Goal: Information Seeking & Learning: Find specific fact

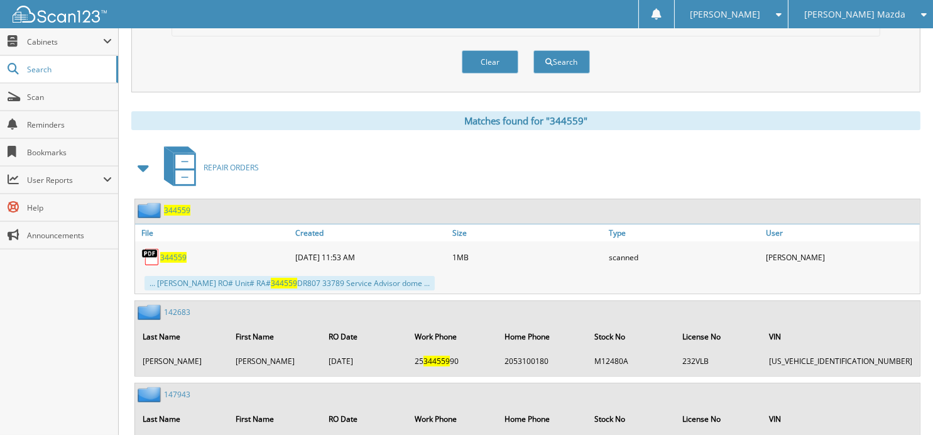
scroll to position [398, 0]
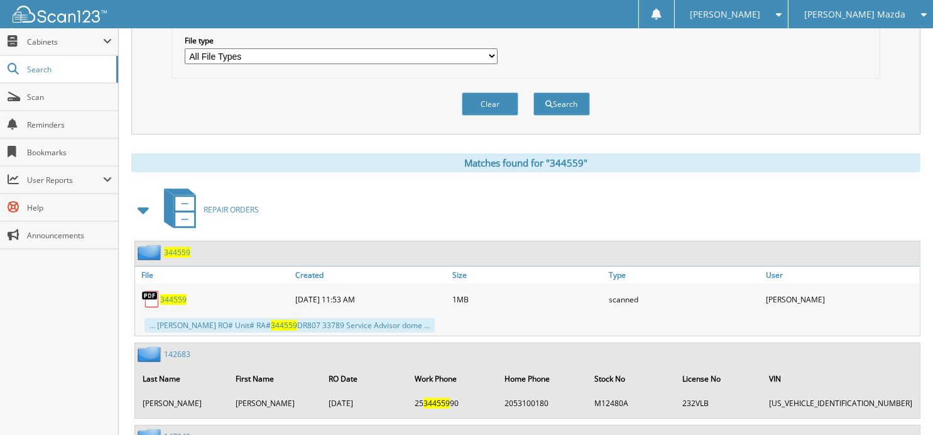
click at [482, 105] on button "Clear" at bounding box center [490, 103] width 57 height 23
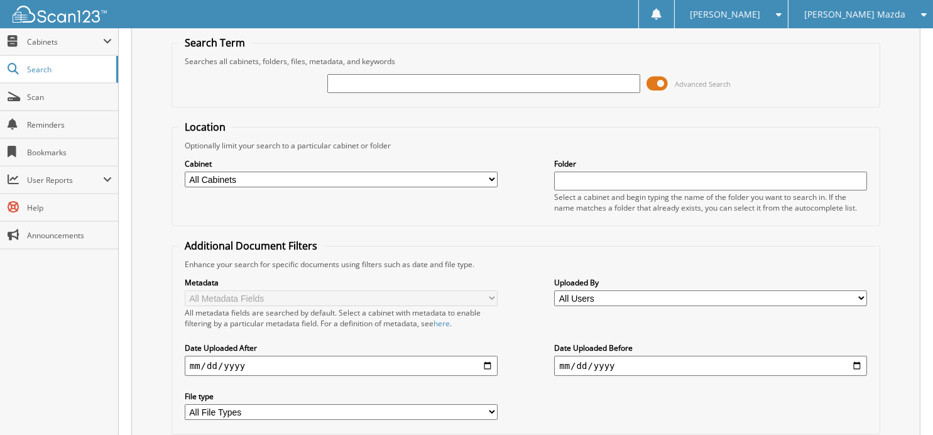
scroll to position [0, 0]
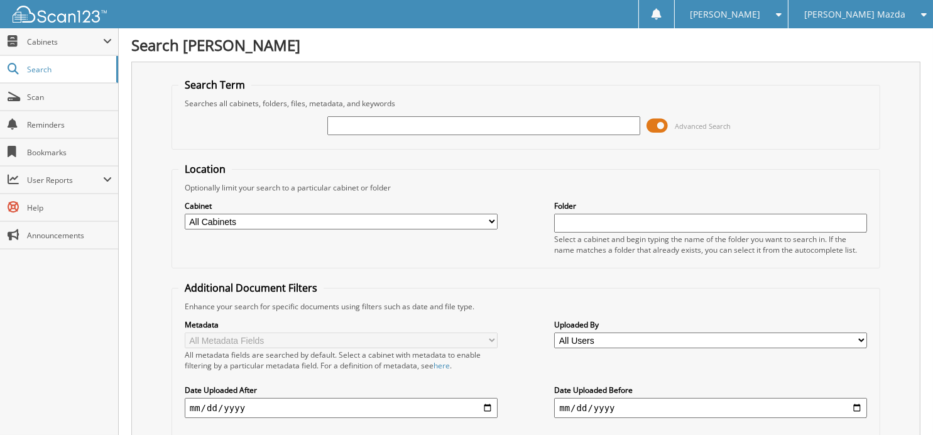
click at [435, 119] on input "text" at bounding box center [483, 125] width 313 height 19
type input "344708"
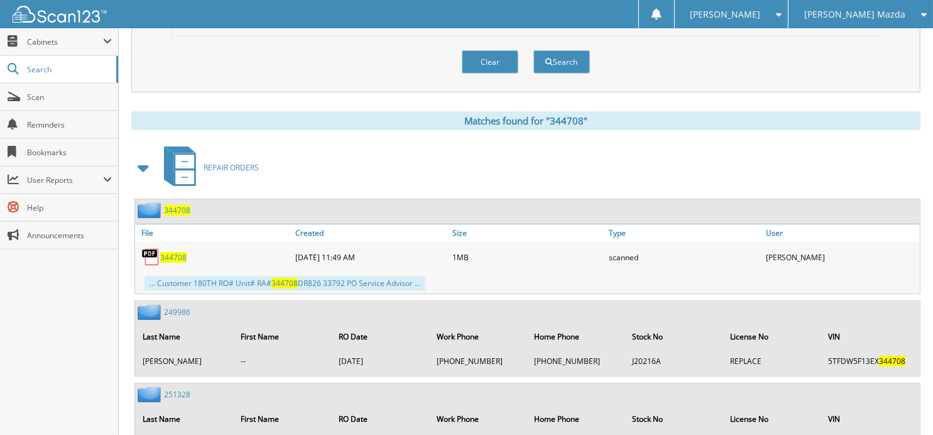
scroll to position [523, 0]
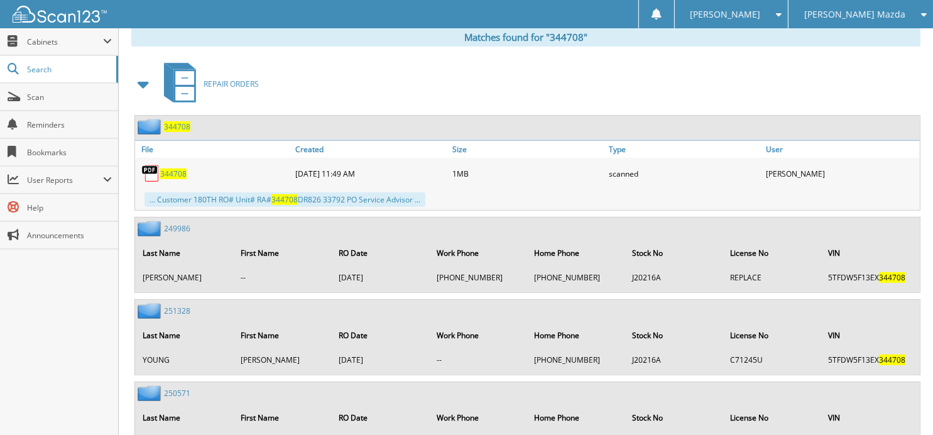
click at [168, 168] on span "344708" at bounding box center [173, 173] width 26 height 11
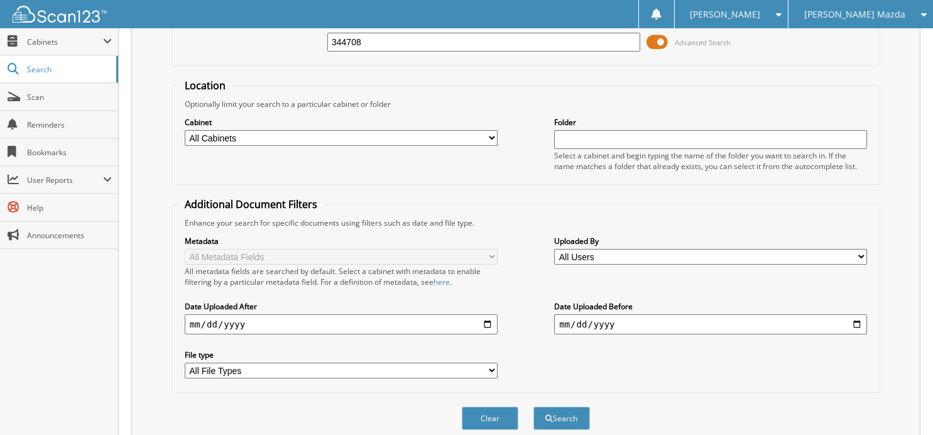
scroll to position [0, 0]
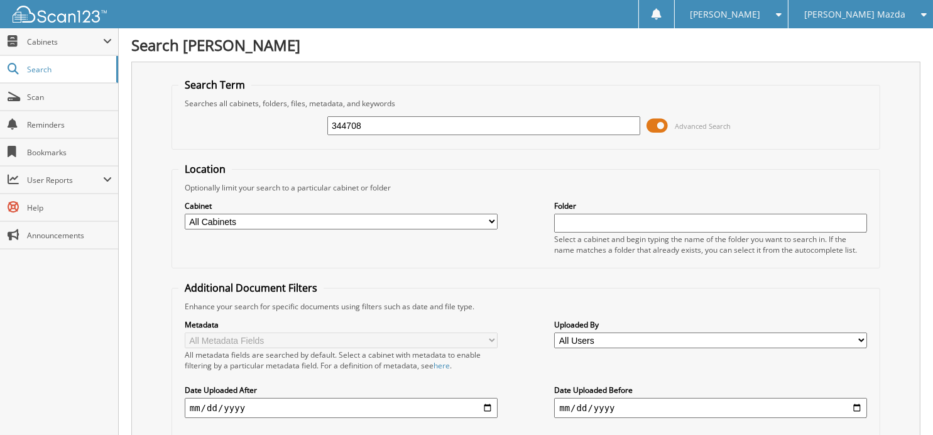
click at [473, 118] on input "344708" at bounding box center [483, 125] width 313 height 19
type input "3"
type input "344734"
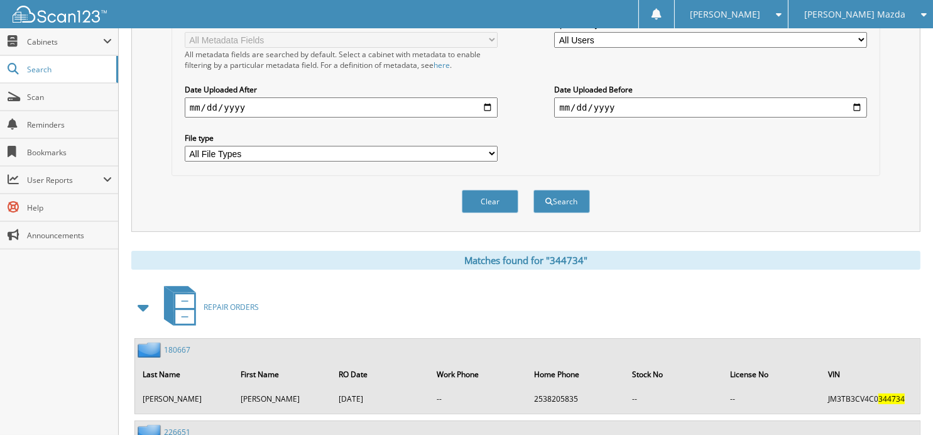
scroll to position [195, 0]
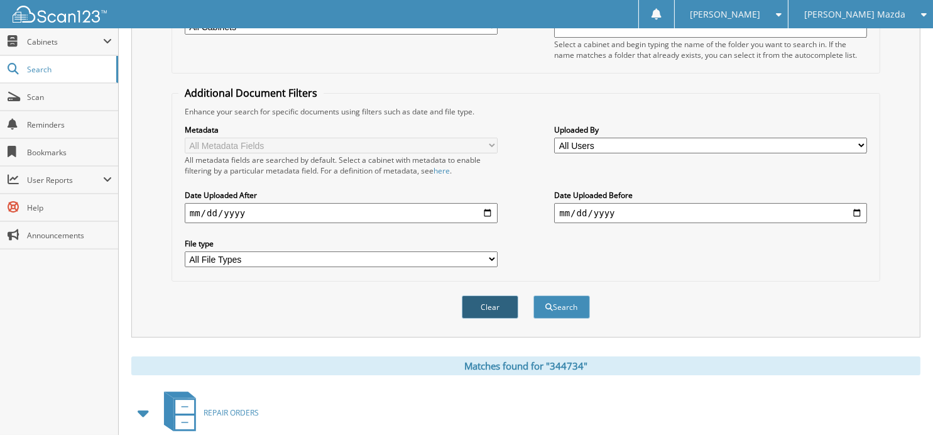
click at [484, 295] on button "Clear" at bounding box center [490, 306] width 57 height 23
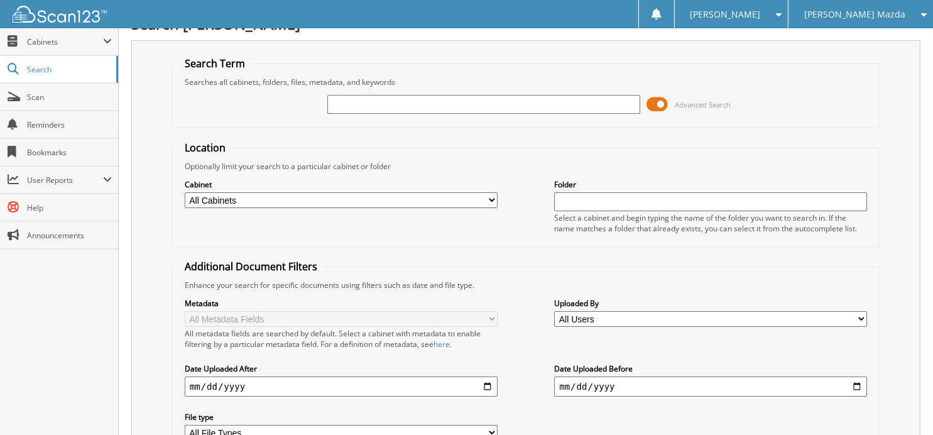
scroll to position [0, 0]
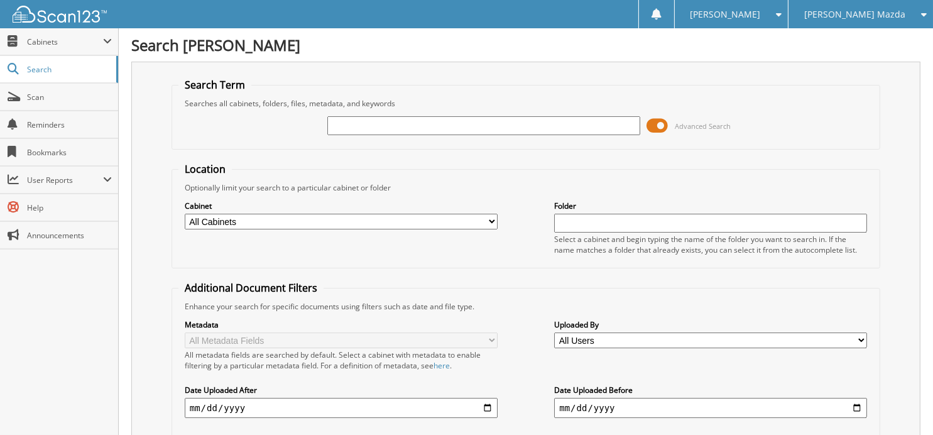
click at [396, 124] on input "text" at bounding box center [483, 125] width 313 height 19
type input "343714"
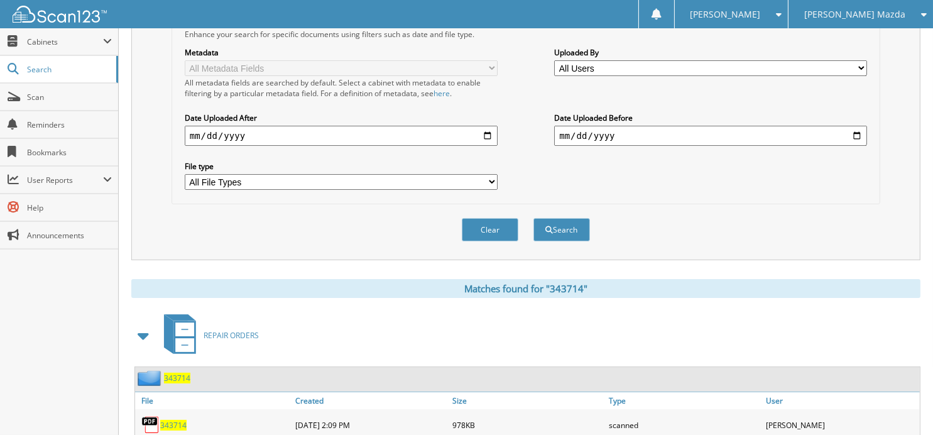
scroll to position [307, 0]
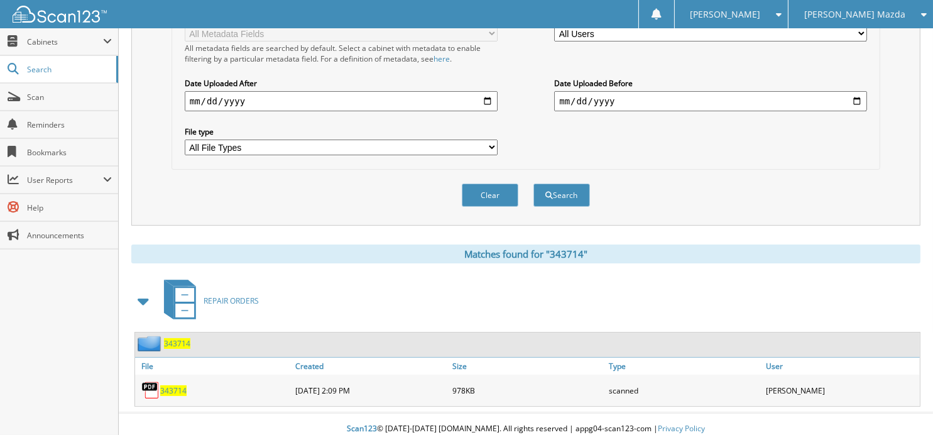
click at [175, 339] on span "343714" at bounding box center [177, 343] width 26 height 11
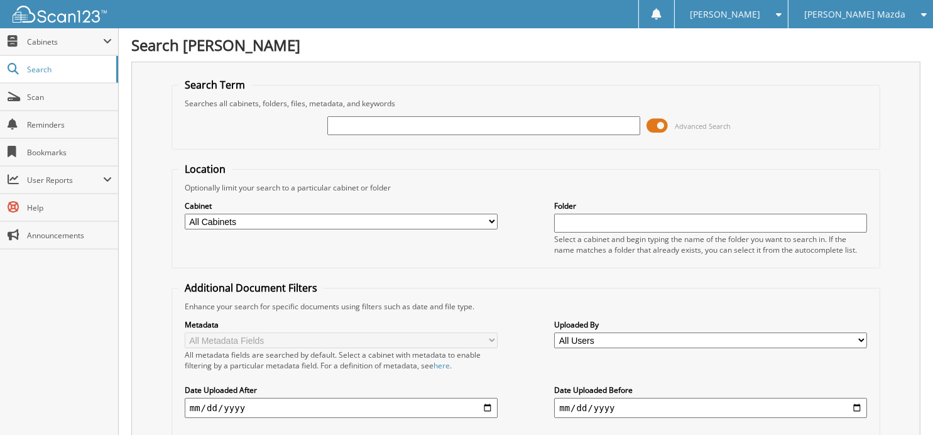
click at [423, 125] on input "text" at bounding box center [483, 125] width 313 height 19
type input "341552"
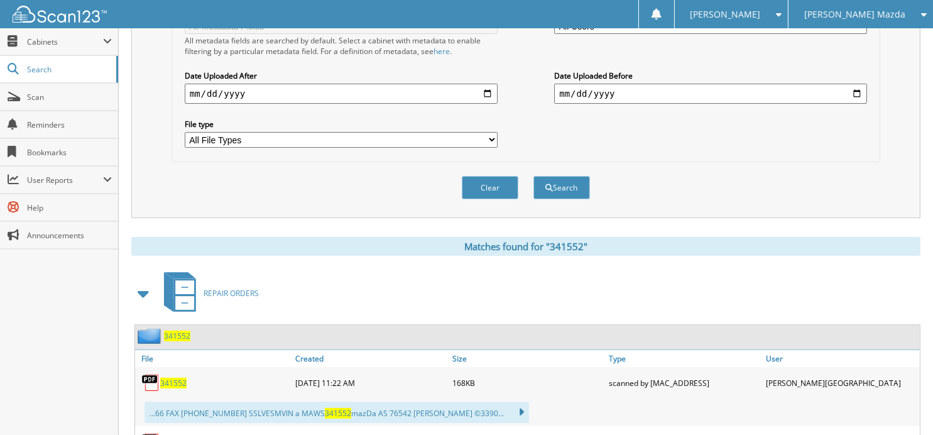
scroll to position [460, 0]
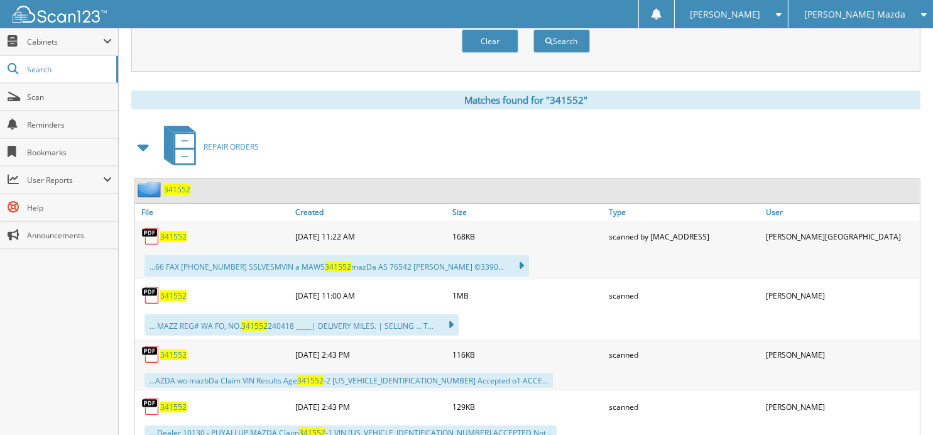
click at [177, 231] on span "341552" at bounding box center [173, 236] width 26 height 11
click at [170, 290] on span "341552" at bounding box center [173, 295] width 26 height 11
click at [480, 35] on button "Clear" at bounding box center [490, 41] width 57 height 23
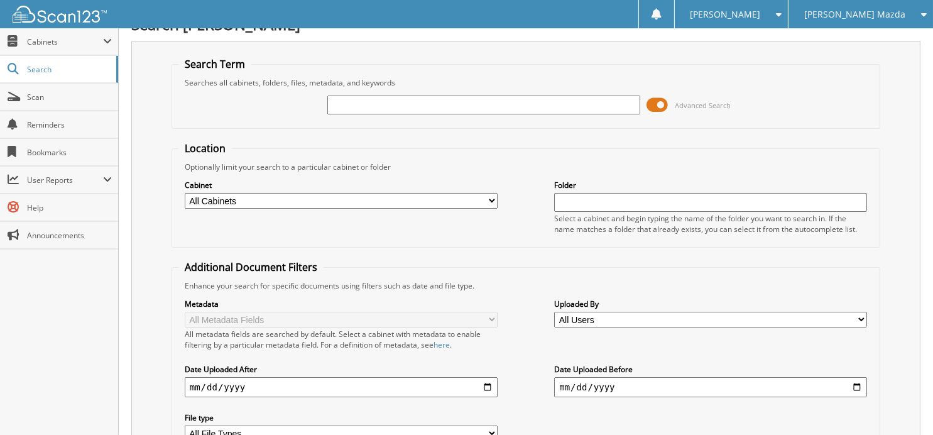
scroll to position [0, 0]
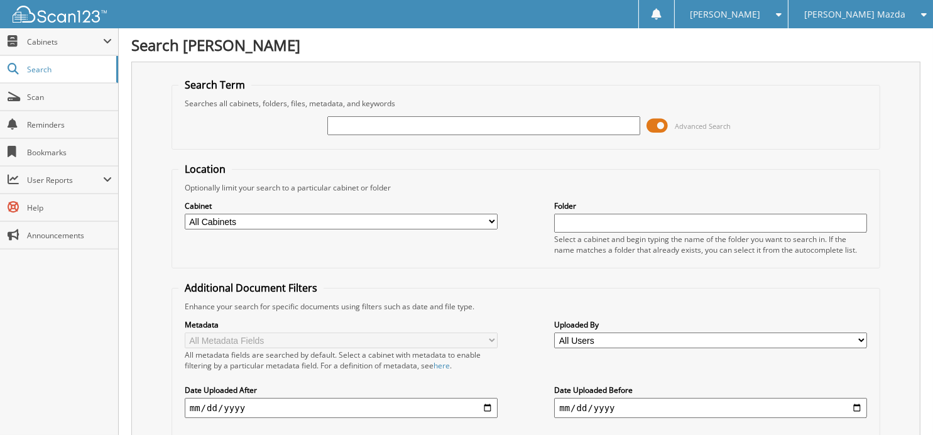
click at [368, 121] on input "text" at bounding box center [483, 125] width 313 height 19
type input "344374"
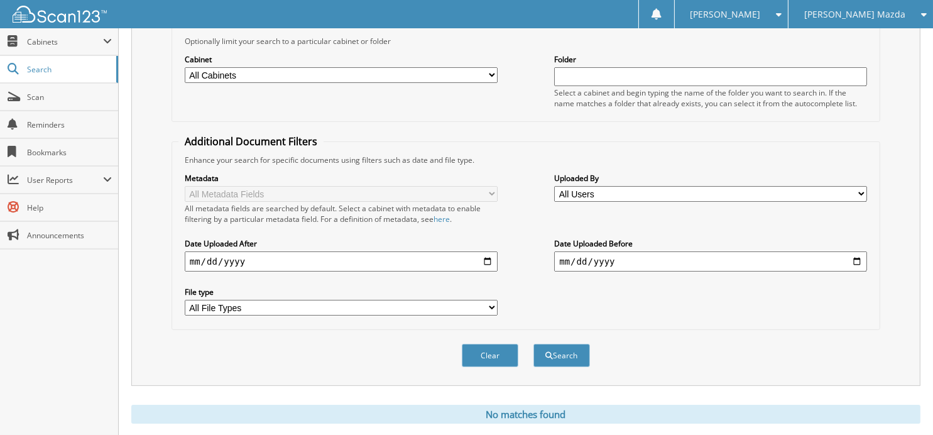
scroll to position [170, 0]
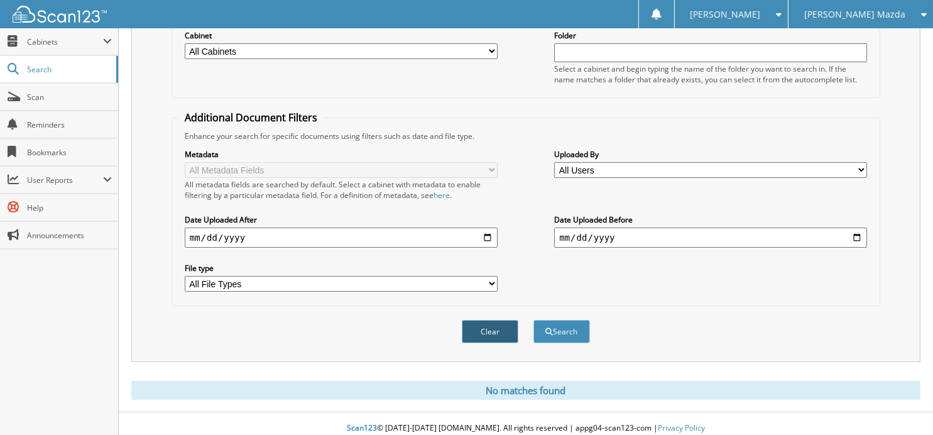
click at [504, 320] on button "Clear" at bounding box center [490, 331] width 57 height 23
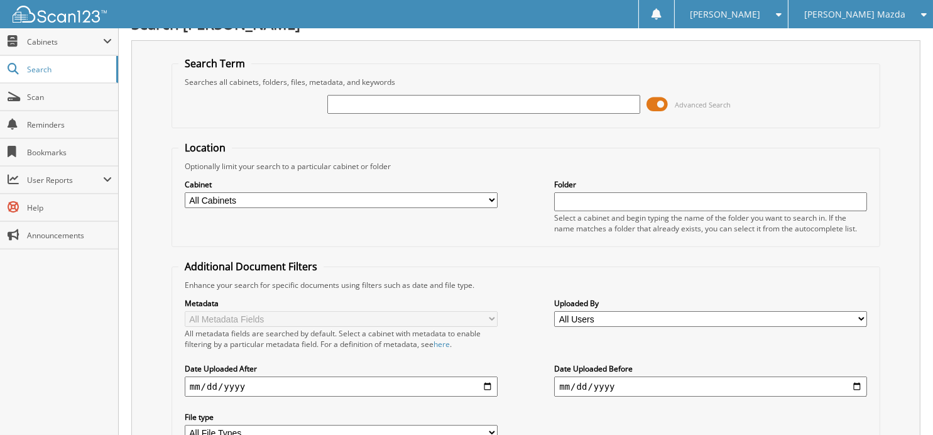
scroll to position [0, 0]
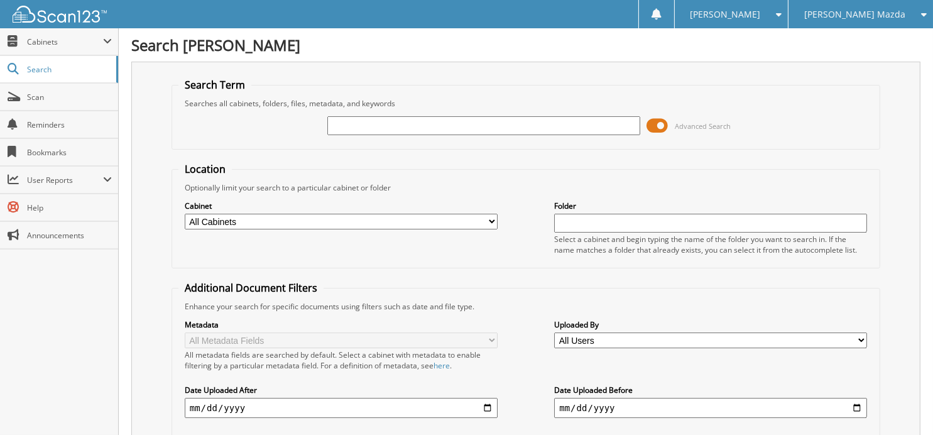
click at [388, 122] on input "text" at bounding box center [483, 125] width 313 height 19
click at [371, 122] on input "text" at bounding box center [483, 125] width 313 height 19
type input "344126"
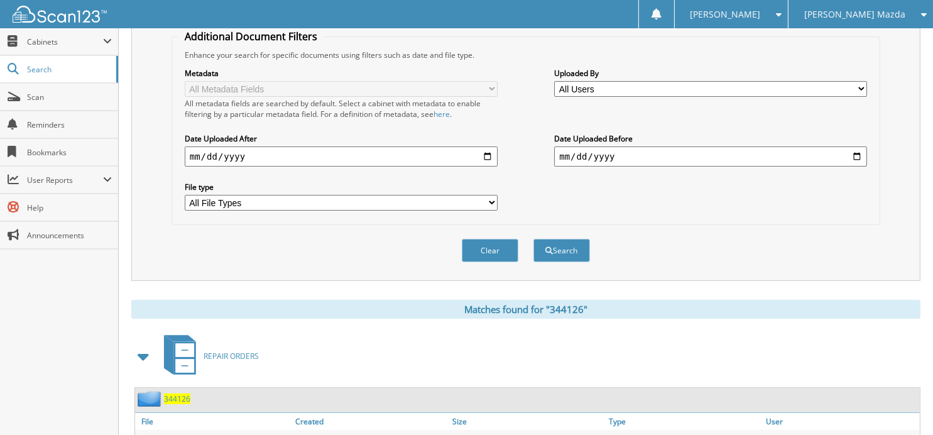
scroll to position [307, 0]
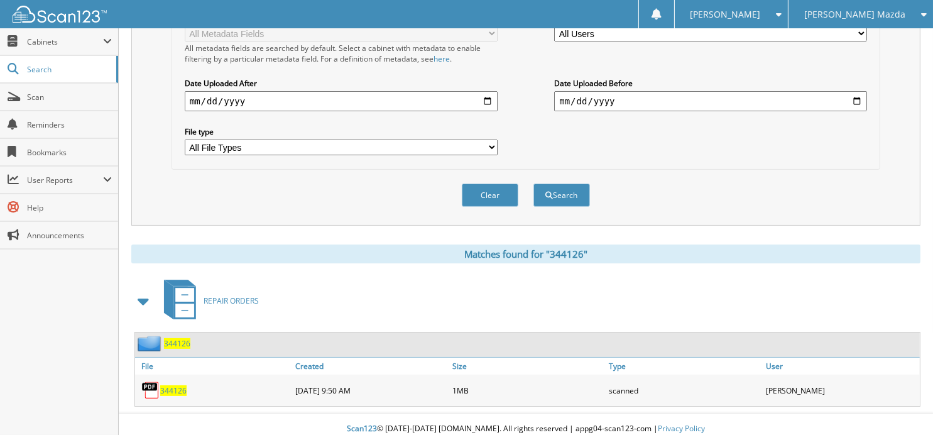
click at [175, 338] on span "344126" at bounding box center [177, 343] width 26 height 11
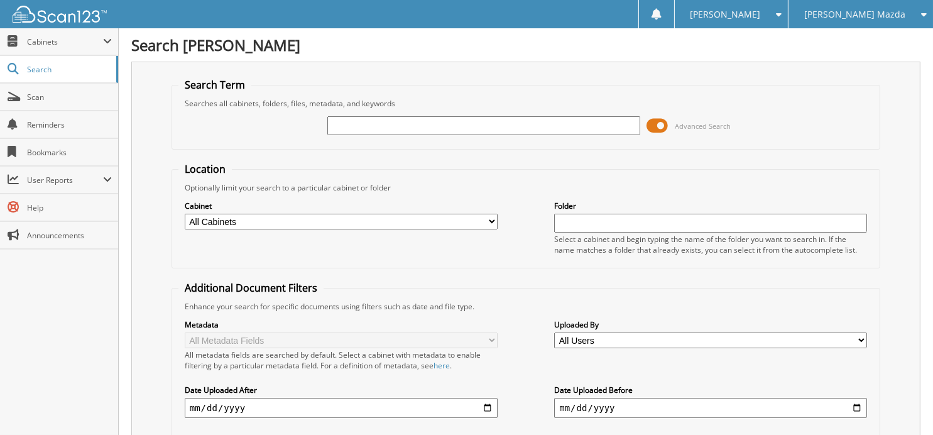
click at [415, 124] on input "text" at bounding box center [483, 125] width 313 height 19
type input "344632"
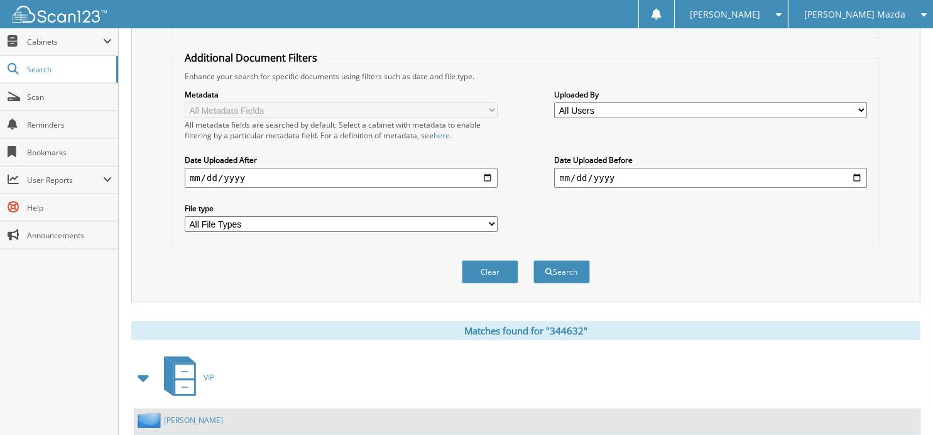
scroll to position [347, 0]
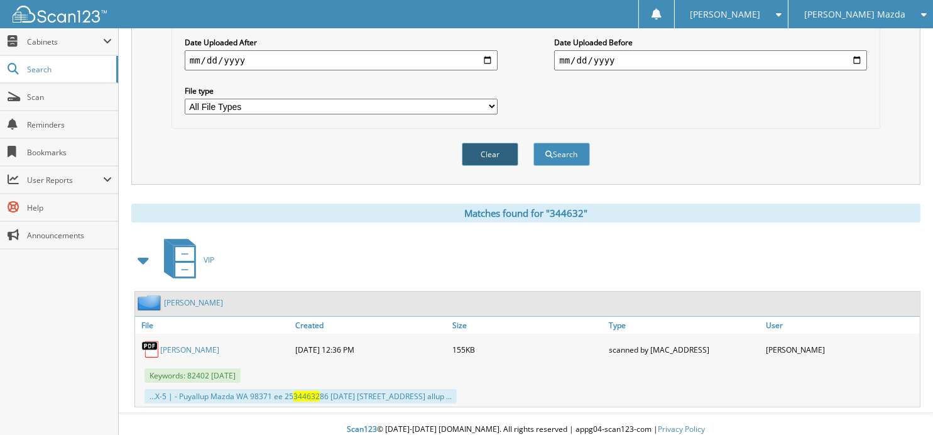
click at [487, 148] on button "Clear" at bounding box center [490, 154] width 57 height 23
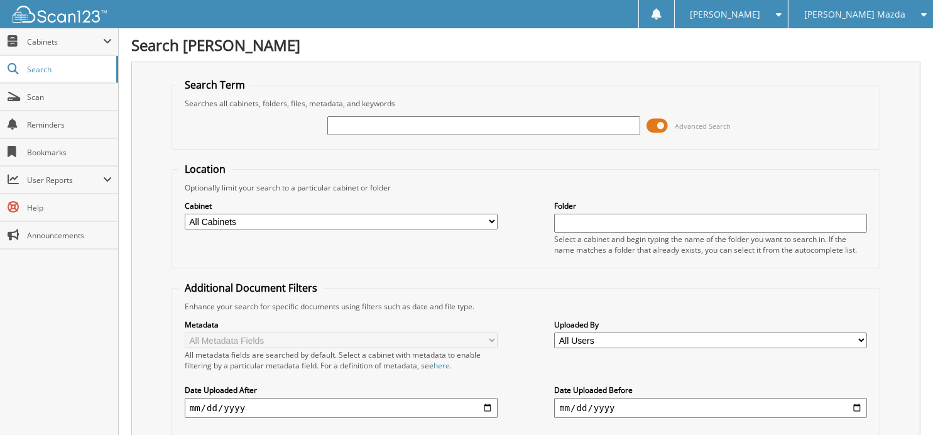
scroll to position [0, 0]
click at [443, 121] on input "text" at bounding box center [483, 125] width 313 height 19
type input "343820"
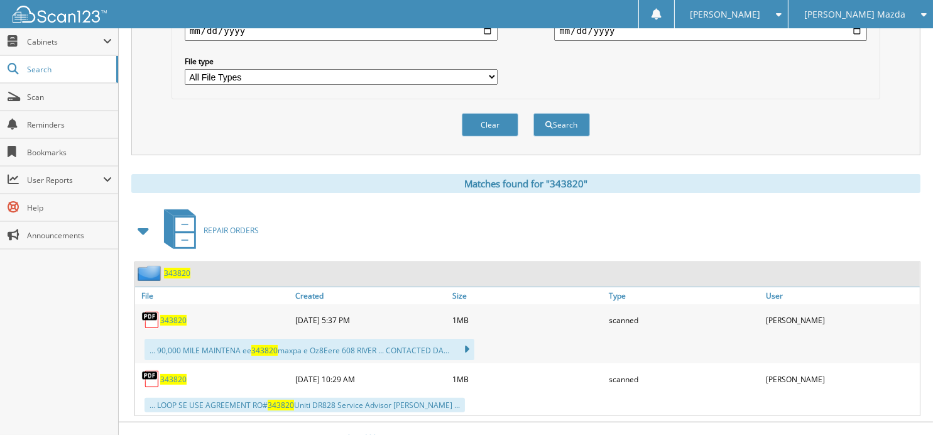
scroll to position [386, 0]
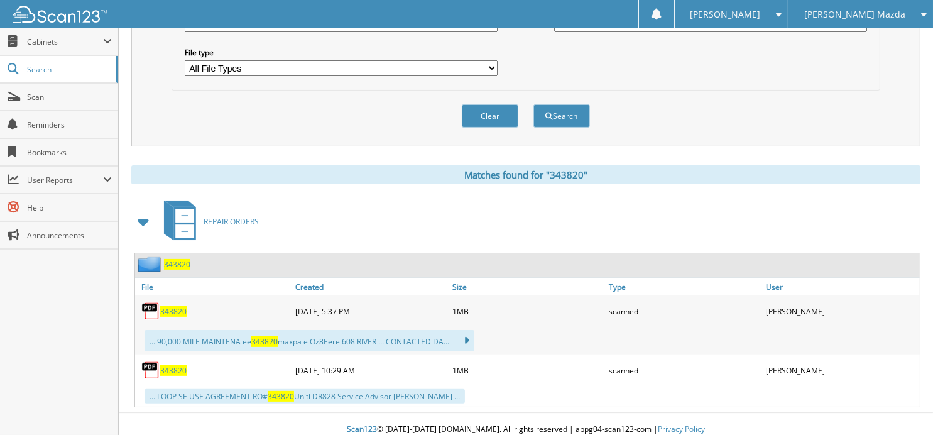
click at [171, 259] on span "343820" at bounding box center [177, 264] width 26 height 11
